Goal: Download file/media

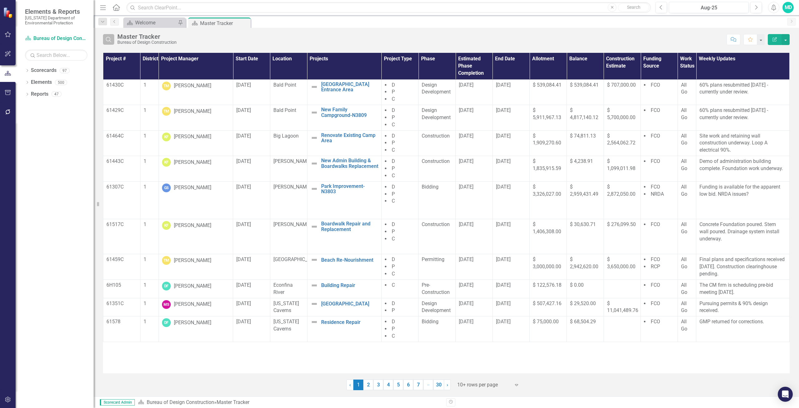
click at [110, 41] on icon "Search" at bounding box center [108, 40] width 7 height 6
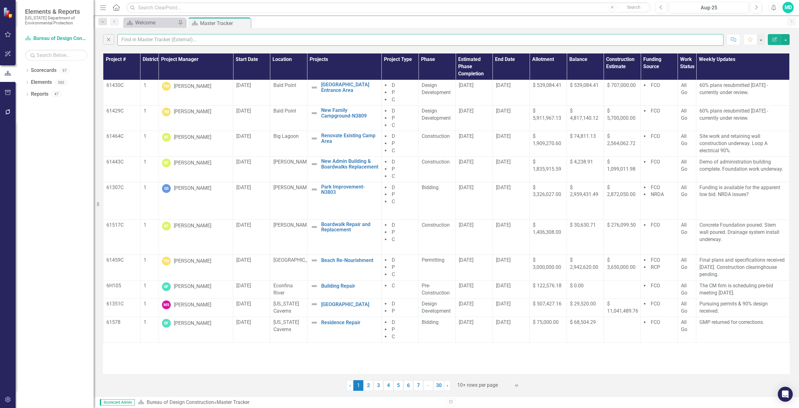
click at [148, 38] on input "text" at bounding box center [420, 40] width 606 height 12
type input "[PERSON_NAME]"
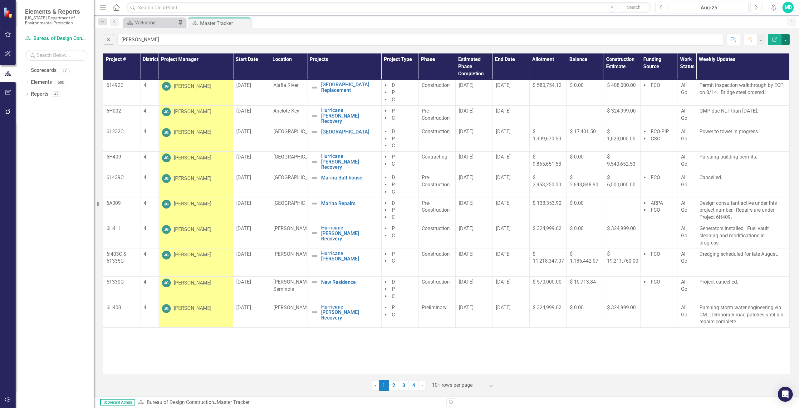
click at [784, 42] on button "button" at bounding box center [786, 39] width 8 height 11
click at [764, 68] on link "PDF Export to PDF" at bounding box center [764, 64] width 49 height 12
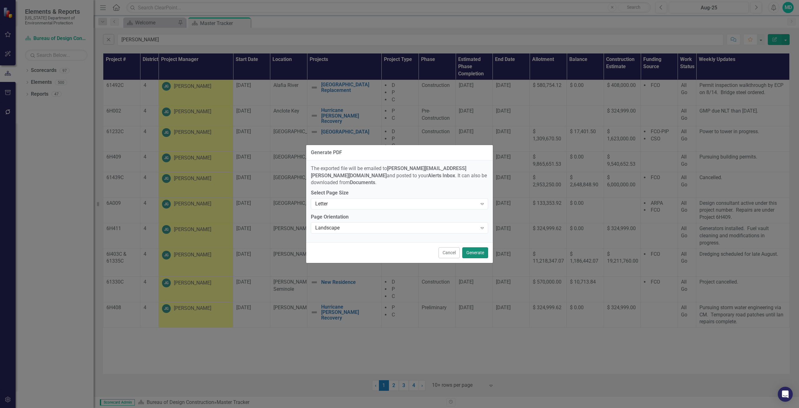
click at [477, 249] on button "Generate" at bounding box center [475, 252] width 26 height 11
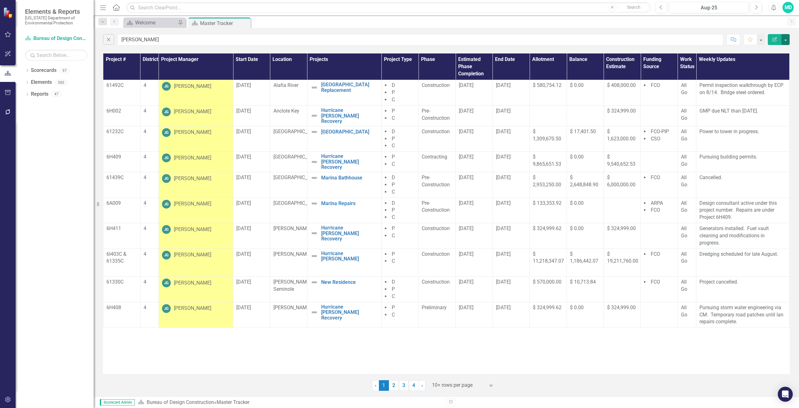
click at [787, 44] on button "button" at bounding box center [786, 39] width 8 height 11
click at [773, 65] on link "PDF Export to PDF" at bounding box center [764, 64] width 49 height 12
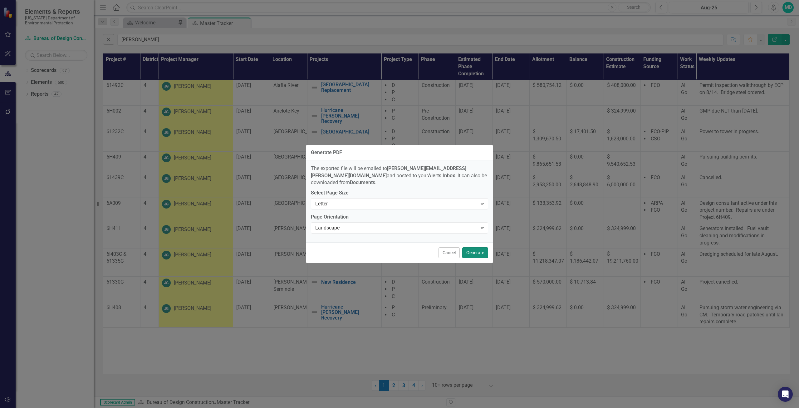
click at [478, 251] on button "Generate" at bounding box center [475, 252] width 26 height 11
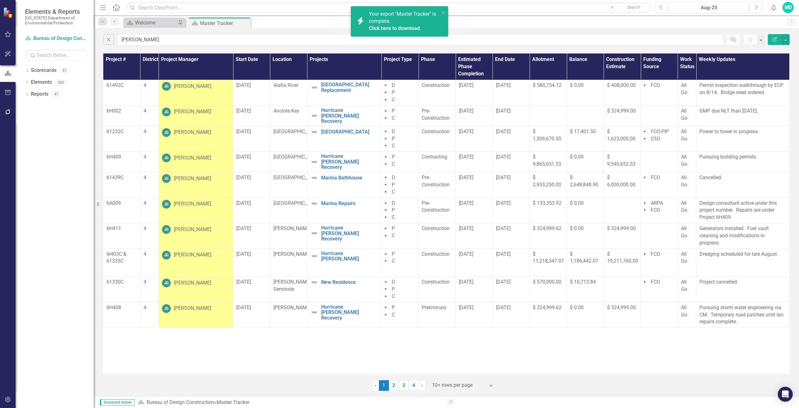
click at [397, 22] on div "Your export "Master Tracker" is complete. Click here to download." at bounding box center [404, 22] width 71 height 22
